Goal: Communication & Community: Share content

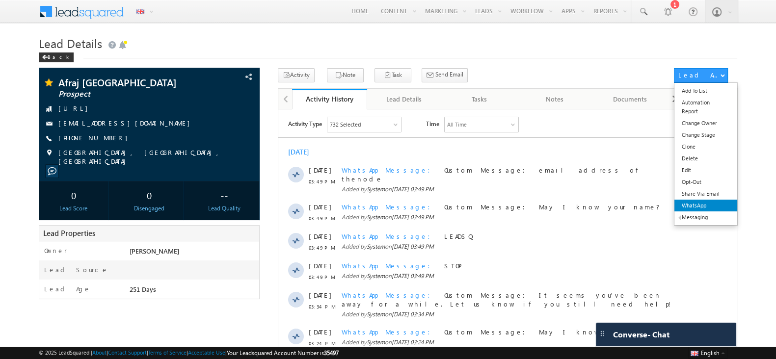
click at [713, 208] on link "WhatsApp" at bounding box center [706, 206] width 63 height 12
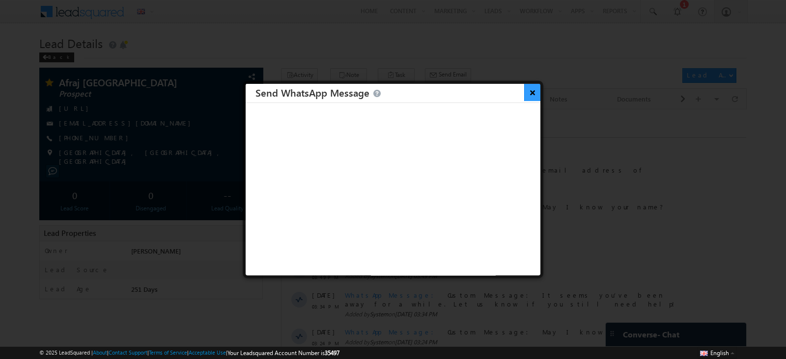
click at [524, 88] on button "×" at bounding box center [532, 92] width 16 height 17
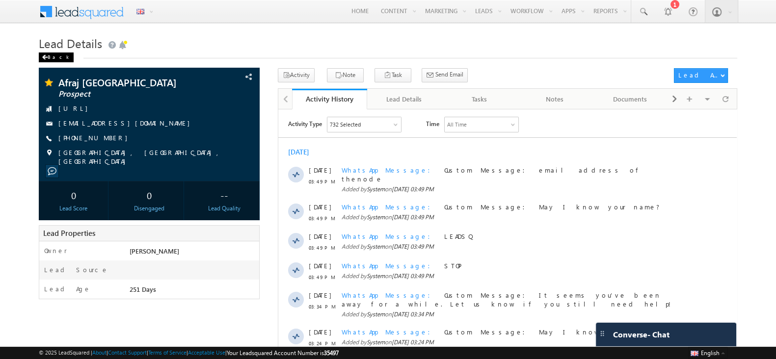
click at [55, 55] on div "Back" at bounding box center [56, 58] width 35 height 10
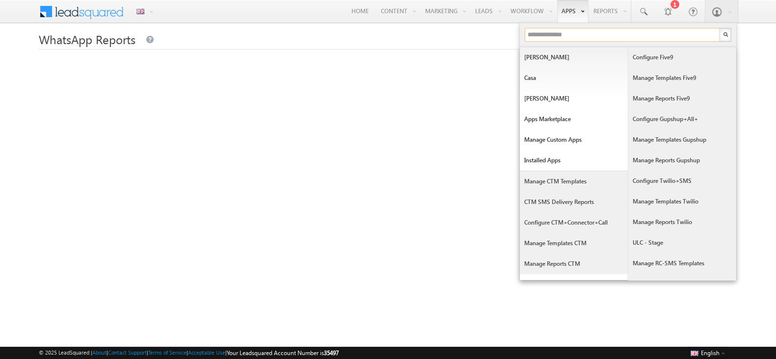
click at [585, 31] on input "text" at bounding box center [623, 35] width 196 height 14
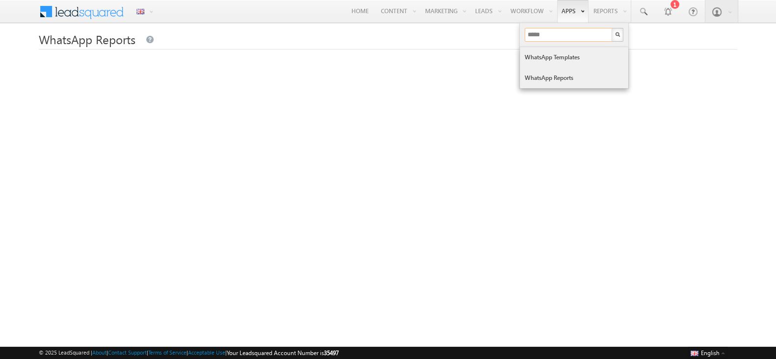
type input "*****"
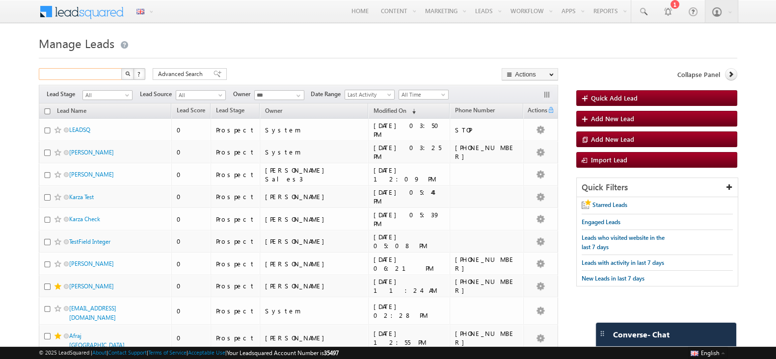
click at [72, 75] on input "text" at bounding box center [81, 74] width 84 height 12
type input "*****"
click at [128, 73] on img "button" at bounding box center [127, 73] width 5 height 5
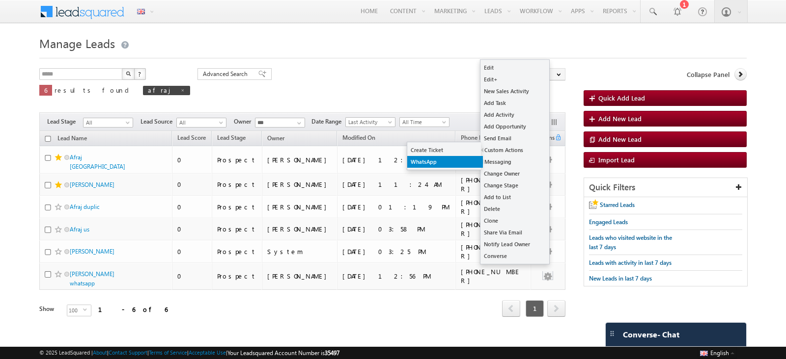
click at [440, 159] on link "WhatsApp" at bounding box center [445, 162] width 76 height 12
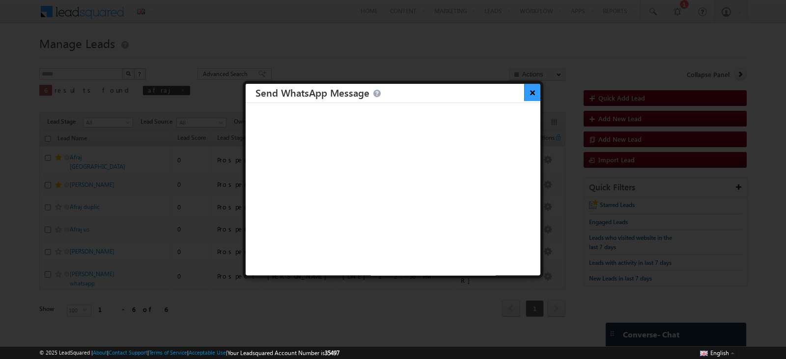
click at [524, 94] on button "×" at bounding box center [532, 92] width 16 height 17
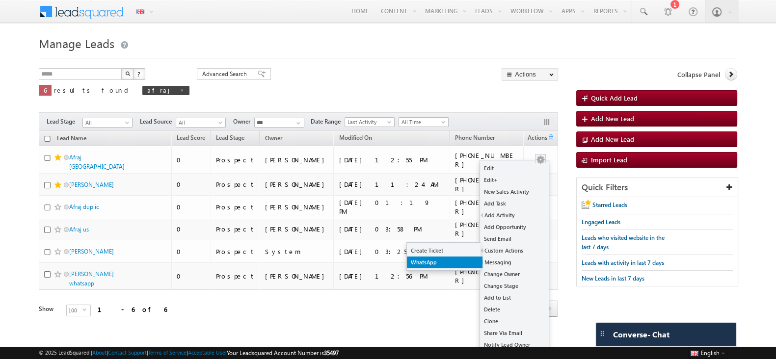
click at [438, 264] on link "WhatsApp" at bounding box center [445, 263] width 76 height 12
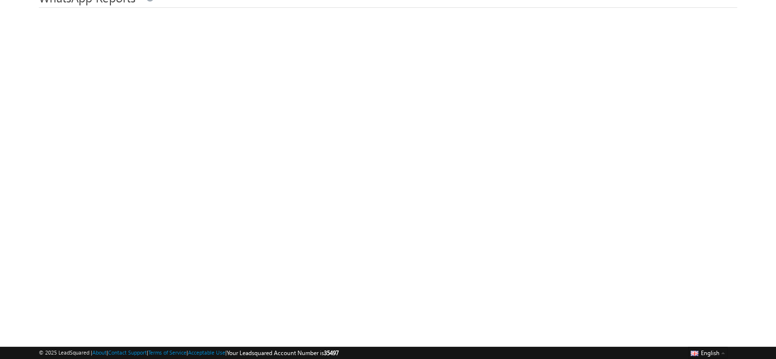
scroll to position [61, 0]
